Goal: Task Accomplishment & Management: Complete application form

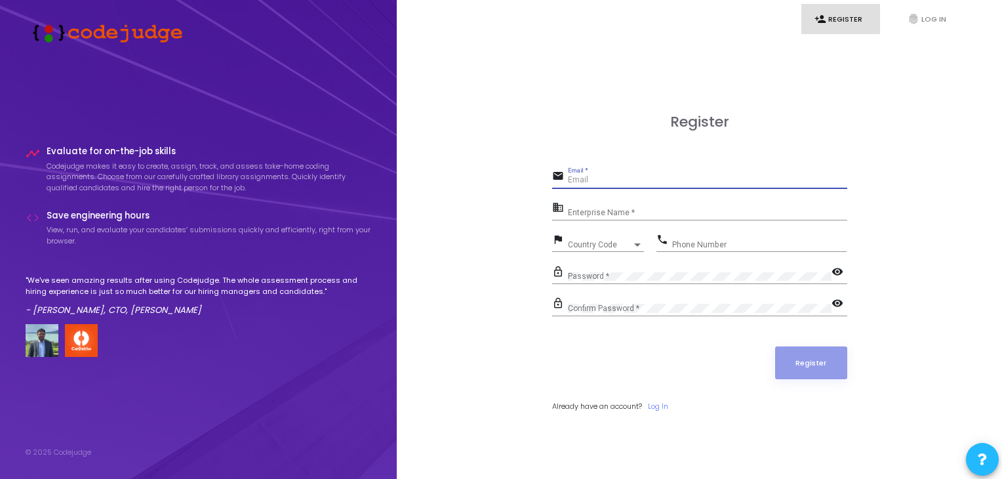
click at [645, 178] on input "Email *" at bounding box center [707, 180] width 279 height 9
type input "raghuwanshi0410@gmail.com"
click at [663, 407] on link "Log In" at bounding box center [658, 406] width 20 height 11
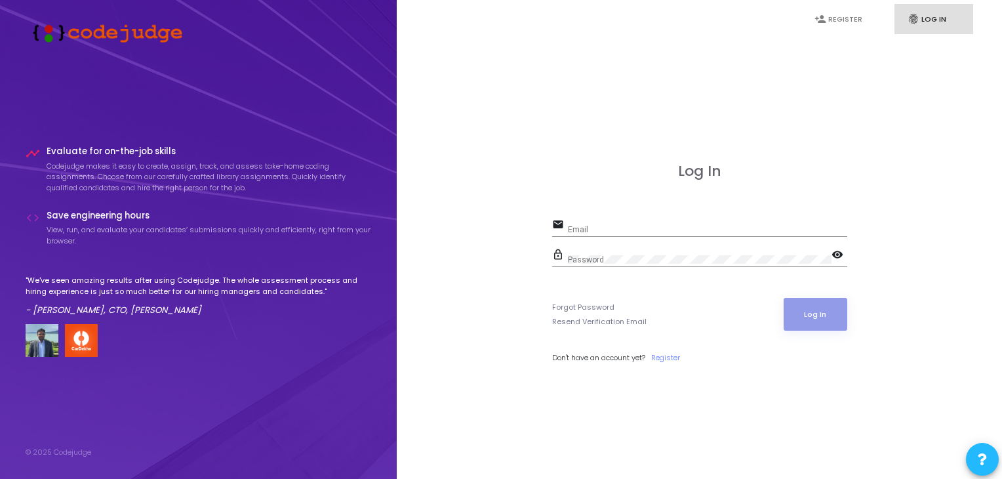
click at [598, 224] on div "Email" at bounding box center [707, 226] width 279 height 20
type input "raghuwanshi0410@gmail.com"
click at [606, 253] on div "Password" at bounding box center [700, 257] width 264 height 20
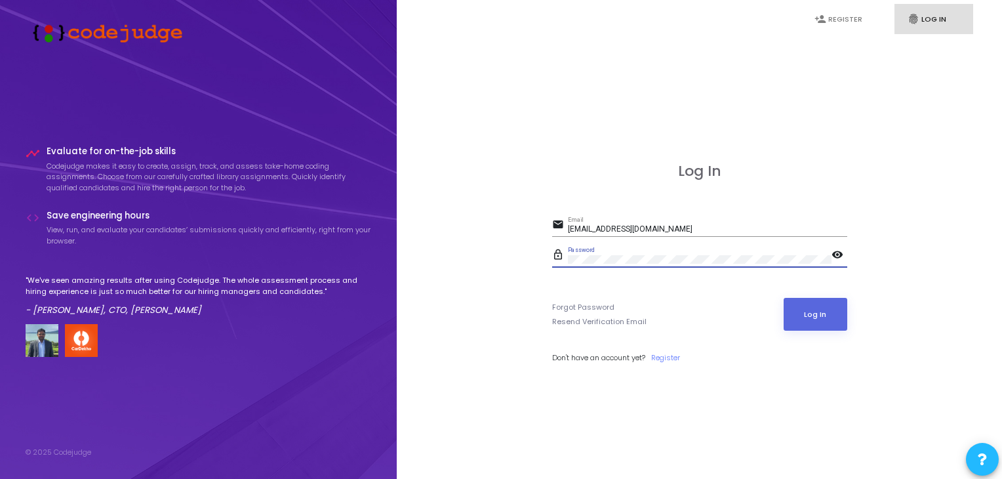
click at [784, 298] on button "Log In" at bounding box center [816, 314] width 64 height 33
click at [664, 356] on link "Register" at bounding box center [665, 357] width 29 height 11
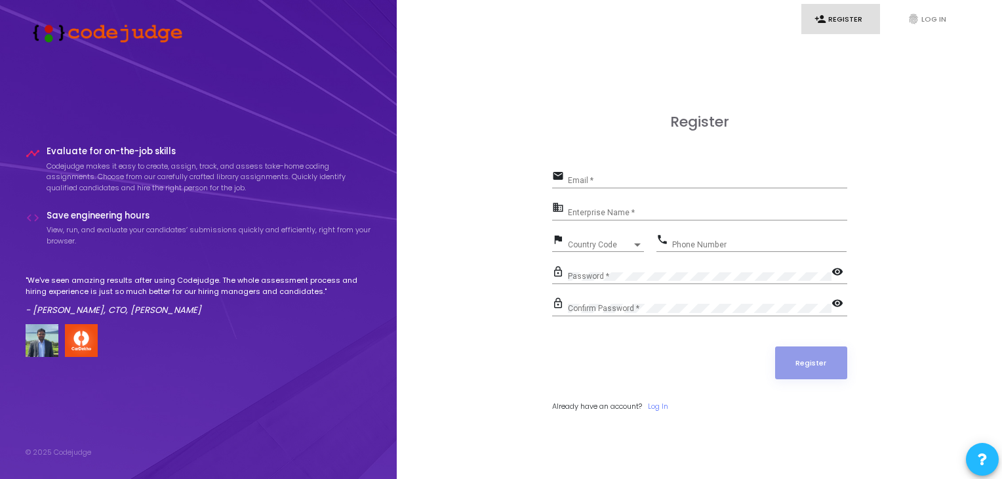
click at [636, 173] on div "Email *" at bounding box center [707, 177] width 279 height 20
type input "raghuwanshi0410@gmail.com"
click at [674, 211] on input "Enterprise Name *" at bounding box center [707, 212] width 279 height 9
